Goal: Information Seeking & Learning: Learn about a topic

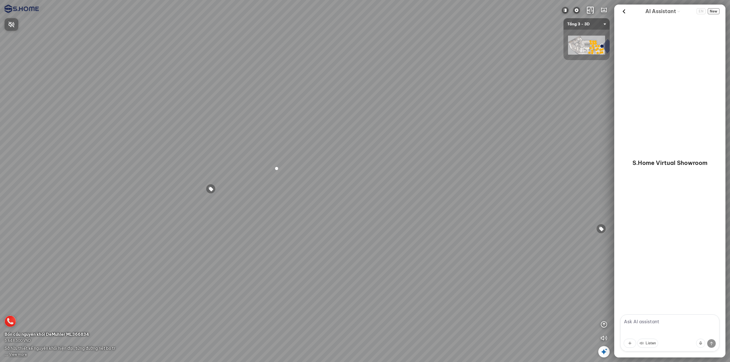
click at [623, 11] on div at bounding box center [365, 181] width 730 height 362
click at [624, 13] on icon at bounding box center [623, 11] width 9 height 9
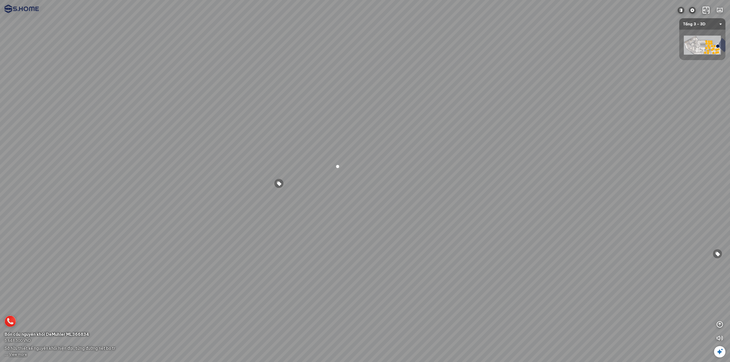
click at [279, 183] on div at bounding box center [279, 184] width 10 height 10
click at [17, 354] on span "View more" at bounding box center [18, 355] width 18 height 4
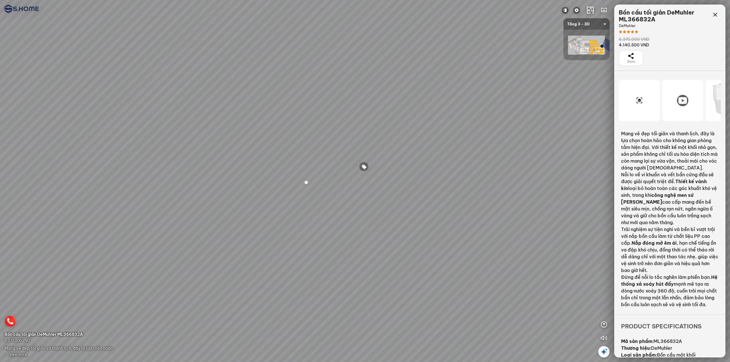
click at [681, 104] on icon at bounding box center [682, 100] width 9 height 7
